Goal: Information Seeking & Learning: Learn about a topic

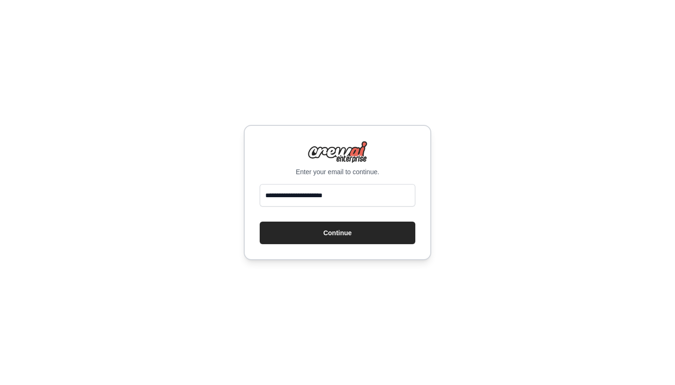
type input "**********"
click at [338, 233] on button "Continue" at bounding box center [338, 232] width 156 height 23
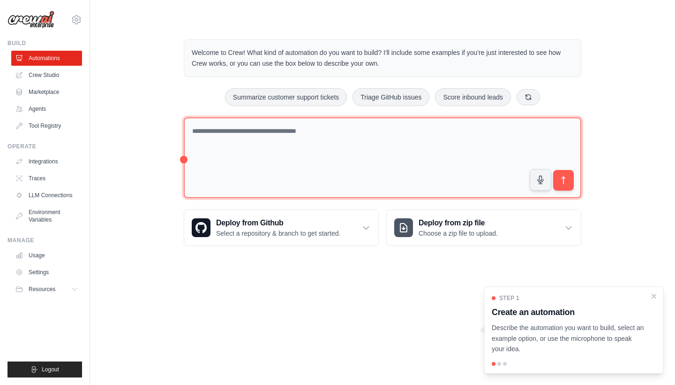
click at [215, 138] on textarea at bounding box center [383, 157] width 398 height 81
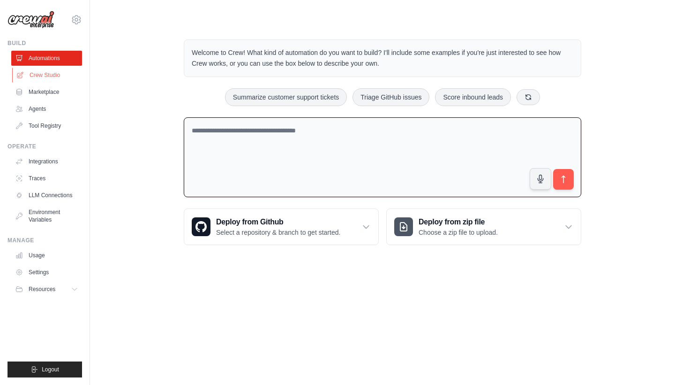
click at [33, 77] on link "Crew Studio" at bounding box center [47, 75] width 71 height 15
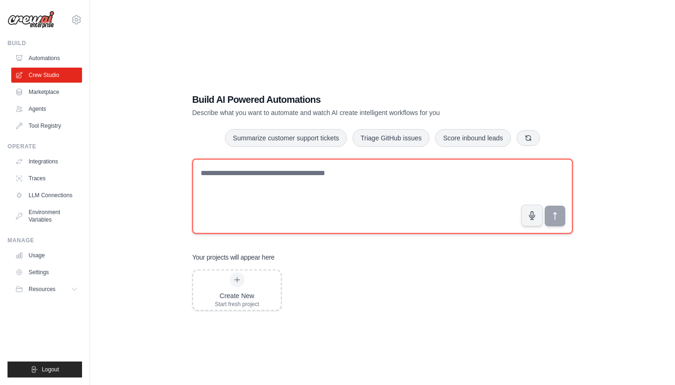
click at [229, 182] on textarea at bounding box center [382, 196] width 381 height 75
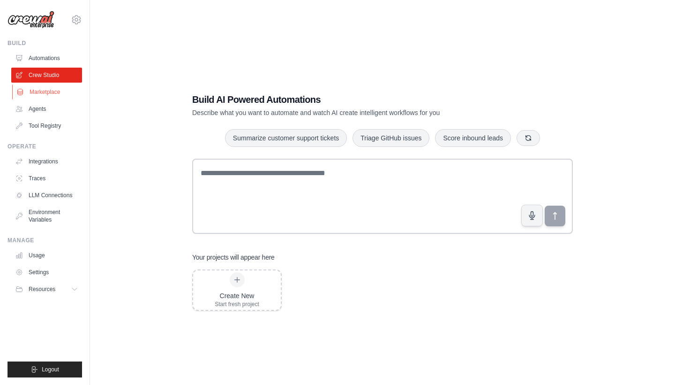
click at [49, 89] on link "Marketplace" at bounding box center [47, 91] width 71 height 15
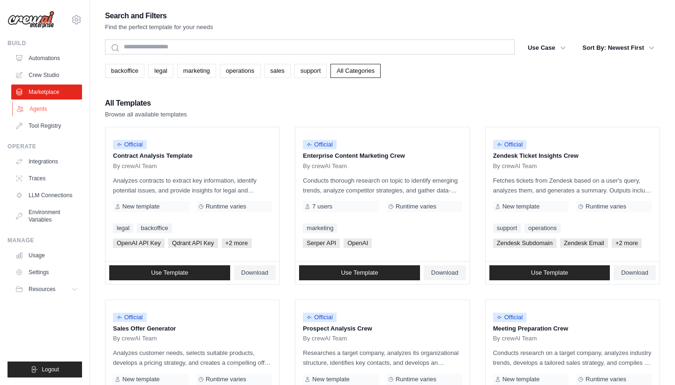
click at [48, 105] on link "Agents" at bounding box center [47, 108] width 71 height 15
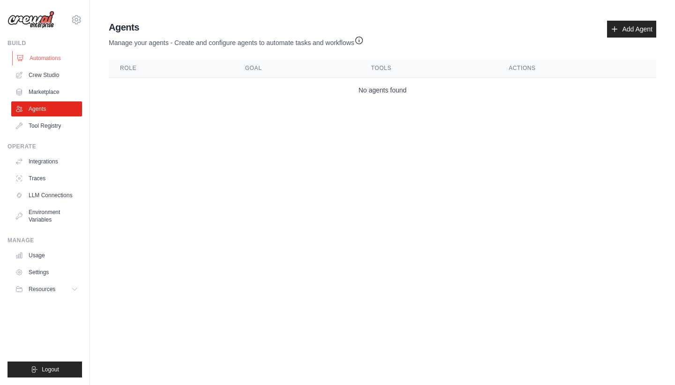
click at [63, 57] on link "Automations" at bounding box center [47, 58] width 71 height 15
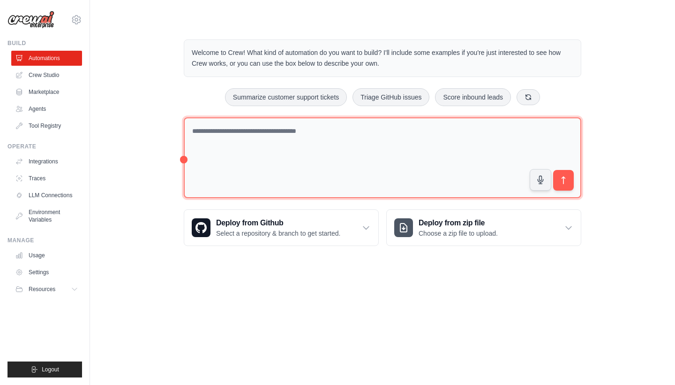
click at [309, 148] on textarea at bounding box center [383, 157] width 398 height 81
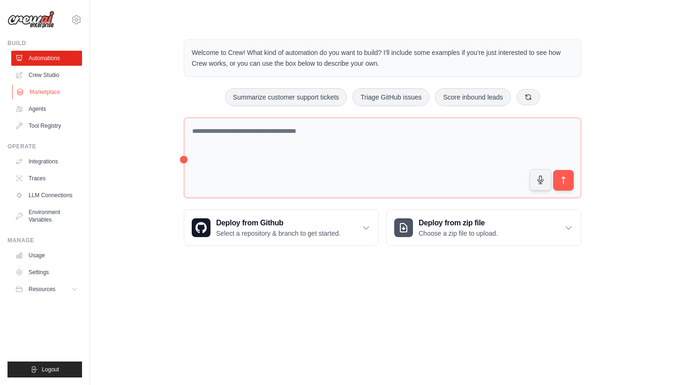
click at [45, 96] on link "Marketplace" at bounding box center [47, 91] width 71 height 15
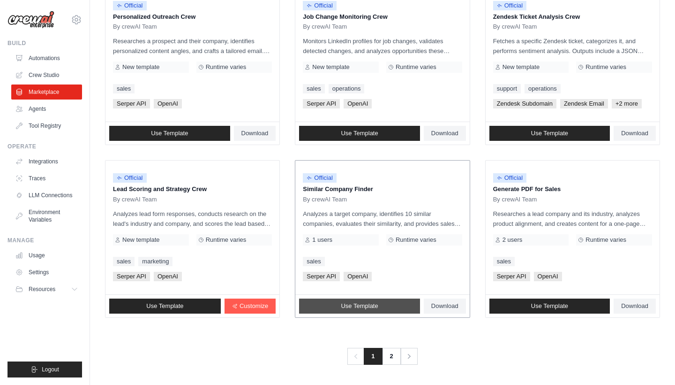
scroll to position [483, 0]
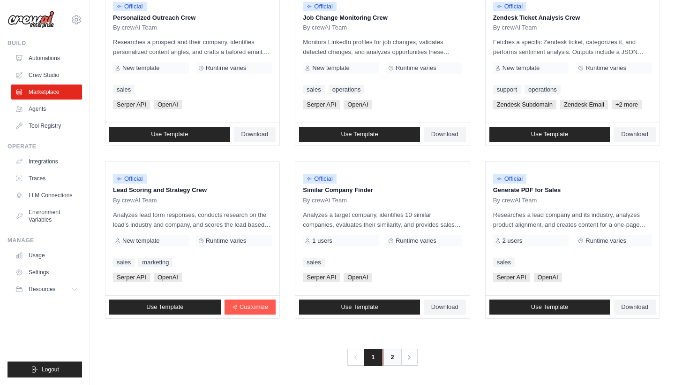
click at [389, 354] on link "2" at bounding box center [392, 356] width 19 height 17
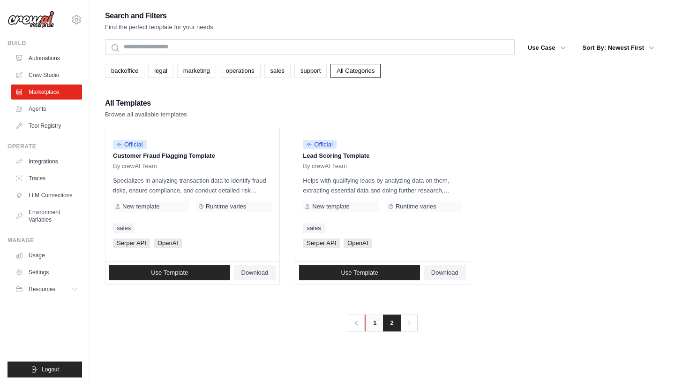
click at [377, 325] on link "1" at bounding box center [374, 322] width 19 height 17
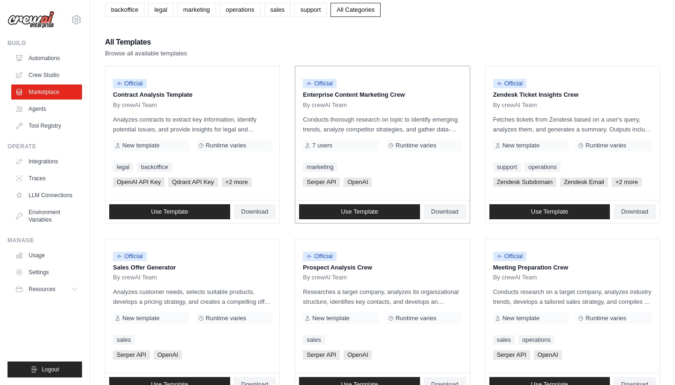
scroll to position [63, 0]
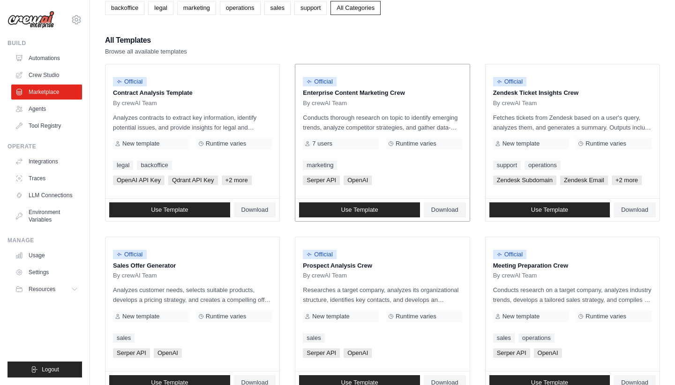
click at [365, 105] on div "By crewAI Team" at bounding box center [382, 103] width 159 height 8
